Goal: Task Accomplishment & Management: Use online tool/utility

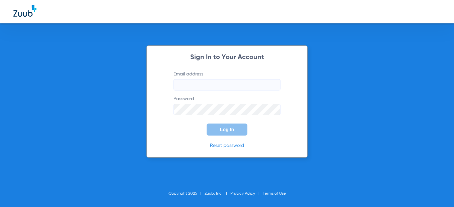
type input "[EMAIL_ADDRESS][DOMAIN_NAME]"
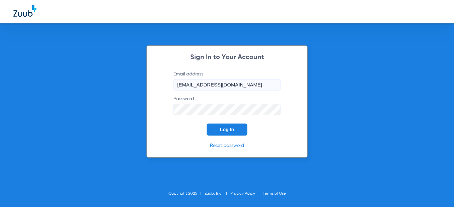
click at [221, 131] on span "Log In" at bounding box center [227, 129] width 14 height 5
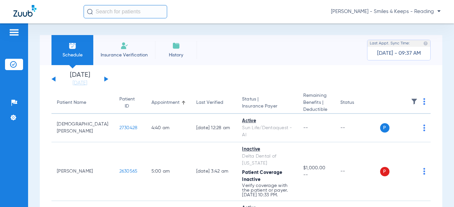
click at [105, 79] on button at bounding box center [106, 79] width 4 height 5
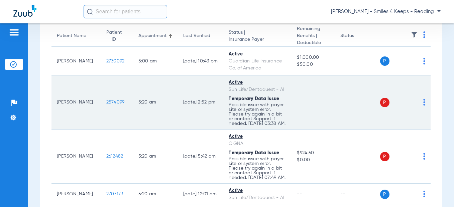
scroll to position [100, 0]
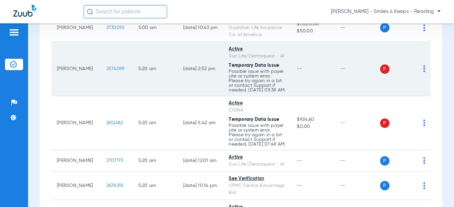
drag, startPoint x: 117, startPoint y: 76, endPoint x: 99, endPoint y: 76, distance: 18.0
click at [101, 76] on td "2574099" at bounding box center [117, 69] width 32 height 54
drag, startPoint x: 99, startPoint y: 76, endPoint x: 121, endPoint y: 76, distance: 22.4
click at [121, 76] on td "2574099" at bounding box center [117, 69] width 32 height 54
click at [101, 77] on td "2574099" at bounding box center [117, 69] width 32 height 54
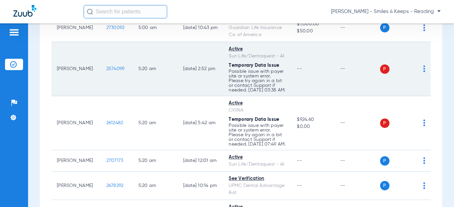
drag, startPoint x: 96, startPoint y: 77, endPoint x: 103, endPoint y: 76, distance: 6.8
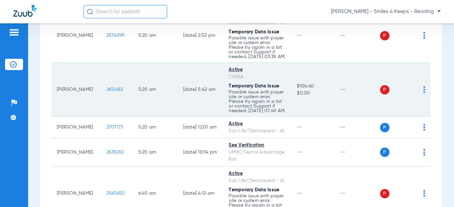
drag, startPoint x: 115, startPoint y: 103, endPoint x: 95, endPoint y: 105, distance: 20.2
click at [101, 105] on td "2612482" at bounding box center [117, 90] width 32 height 54
copy span "2612482"
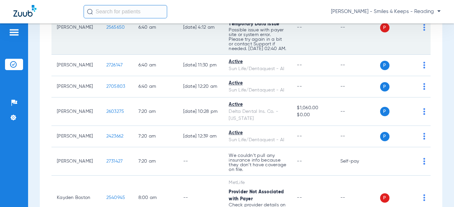
scroll to position [301, 0]
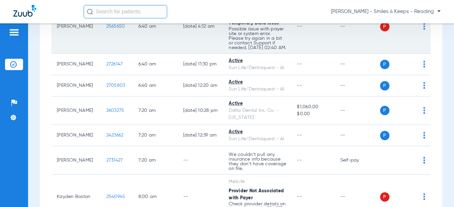
drag, startPoint x: 118, startPoint y: 56, endPoint x: 88, endPoint y: 56, distance: 29.7
click at [88, 54] on tr "[PERSON_NAME] 2565650 6:40 AM [DATE] 4:12 AM Active Sun Life/Dentaquest - AI Te…" at bounding box center [240, 27] width 379 height 54
copy tr "2565650"
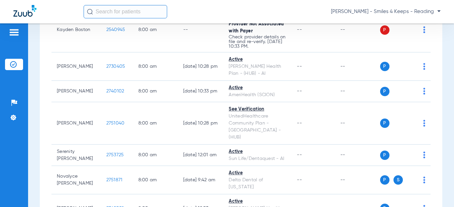
scroll to position [434, 0]
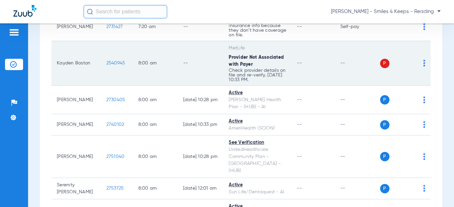
drag, startPoint x: 115, startPoint y: 119, endPoint x: 96, endPoint y: 122, distance: 19.5
click at [101, 86] on td "2540945" at bounding box center [117, 63] width 32 height 45
copy span "2540945"
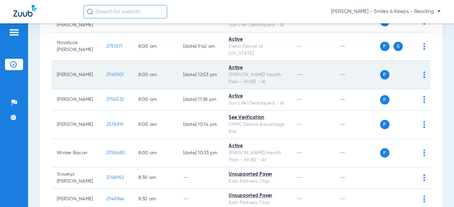
scroll to position [768, 0]
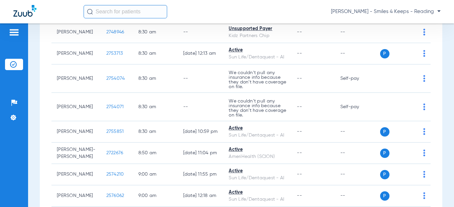
drag, startPoint x: 117, startPoint y: 77, endPoint x: 94, endPoint y: 76, distance: 22.4
click at [101, 22] on td "2748952" at bounding box center [117, 10] width 32 height 21
copy span "2748952"
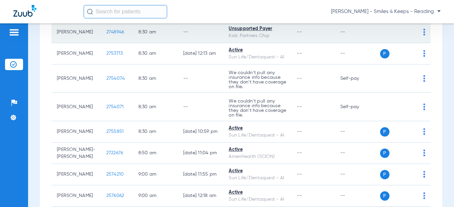
drag, startPoint x: 116, startPoint y: 95, endPoint x: 97, endPoint y: 97, distance: 19.5
click at [101, 43] on td "2748946" at bounding box center [117, 32] width 32 height 21
copy span "2748946"
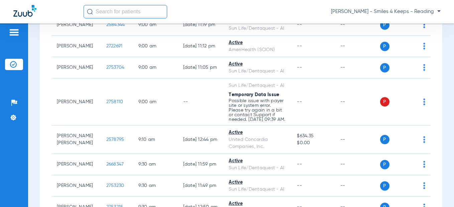
scroll to position [1102, 0]
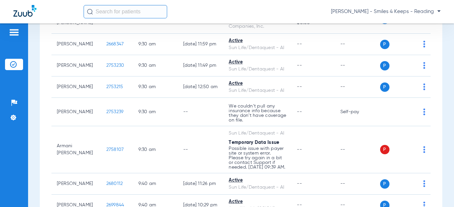
drag, startPoint x: 114, startPoint y: 114, endPoint x: 99, endPoint y: 113, distance: 14.7
copy span "2758110"
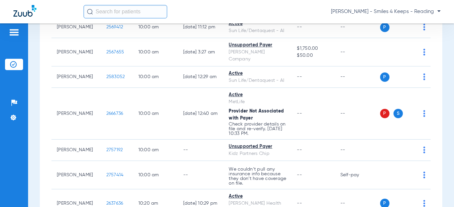
scroll to position [1336, 0]
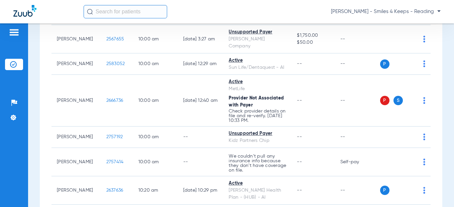
drag, startPoint x: 114, startPoint y: 83, endPoint x: 96, endPoint y: 83, distance: 17.7
copy span "2758107"
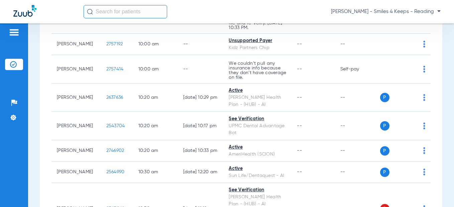
scroll to position [1437, 0]
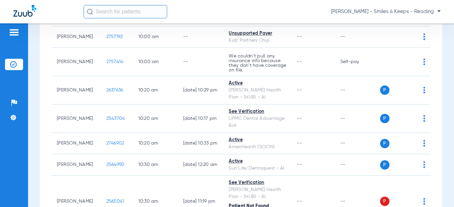
drag, startPoint x: 119, startPoint y: 122, endPoint x: 87, endPoint y: 125, distance: 32.2
drag, startPoint x: 87, startPoint y: 125, endPoint x: 103, endPoint y: 120, distance: 16.9
copy tr "2567655"
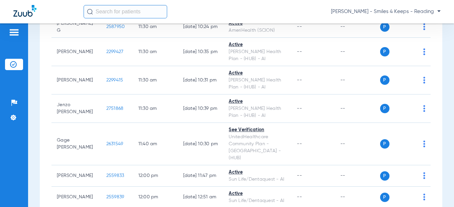
scroll to position [1889, 0]
